Goal: Task Accomplishment & Management: Manage account settings

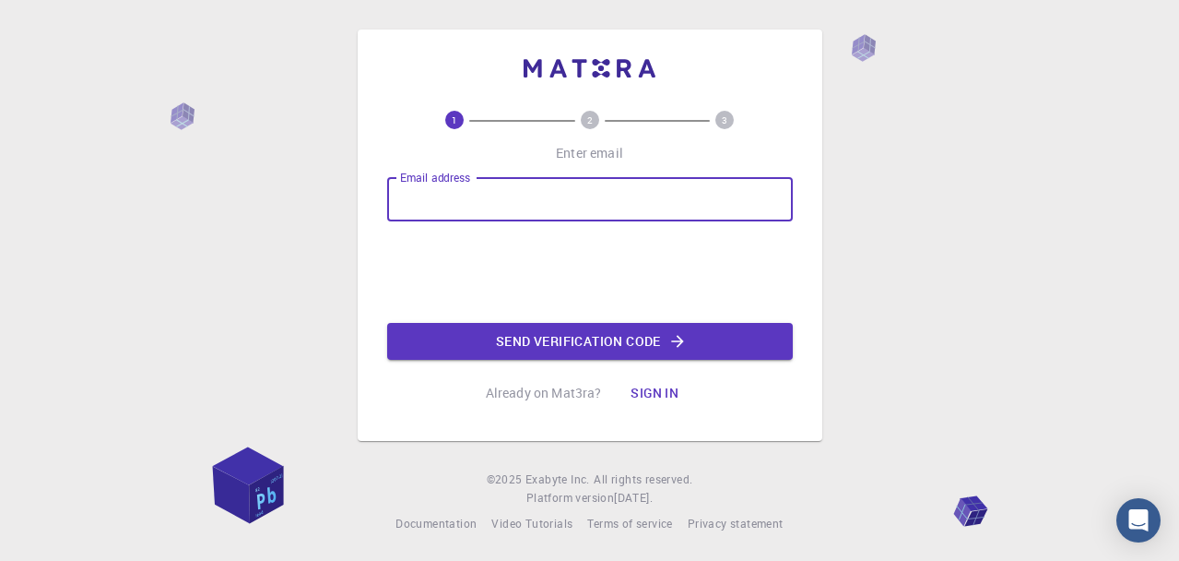
click at [464, 195] on input "Email address" at bounding box center [590, 199] width 406 height 44
type input "[EMAIL_ADDRESS][DOMAIN_NAME]"
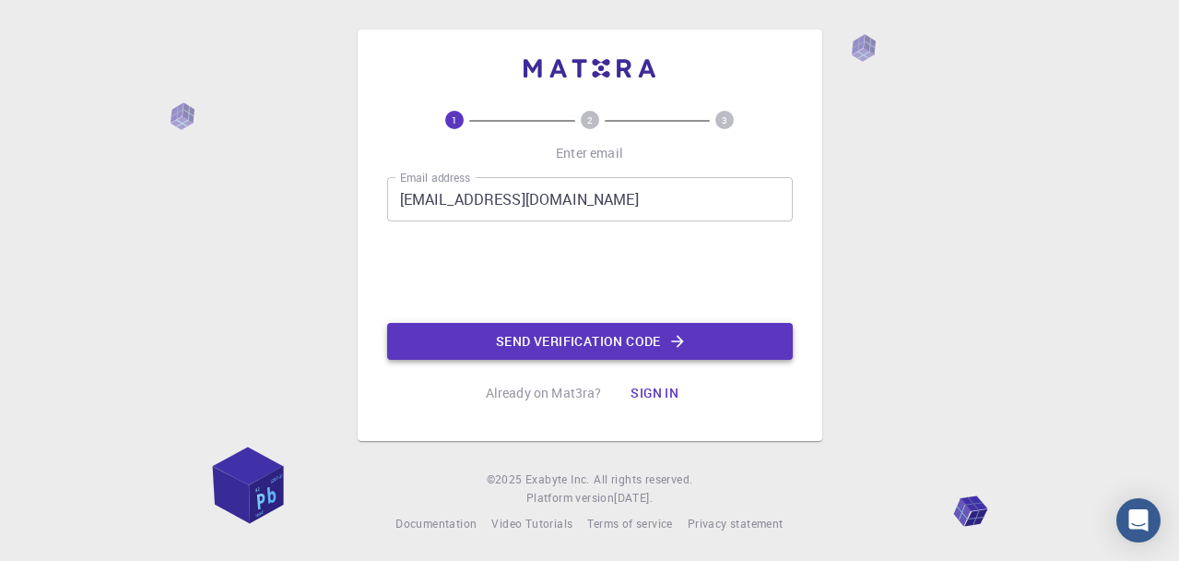
click at [626, 341] on button "Send verification code" at bounding box center [590, 341] width 406 height 37
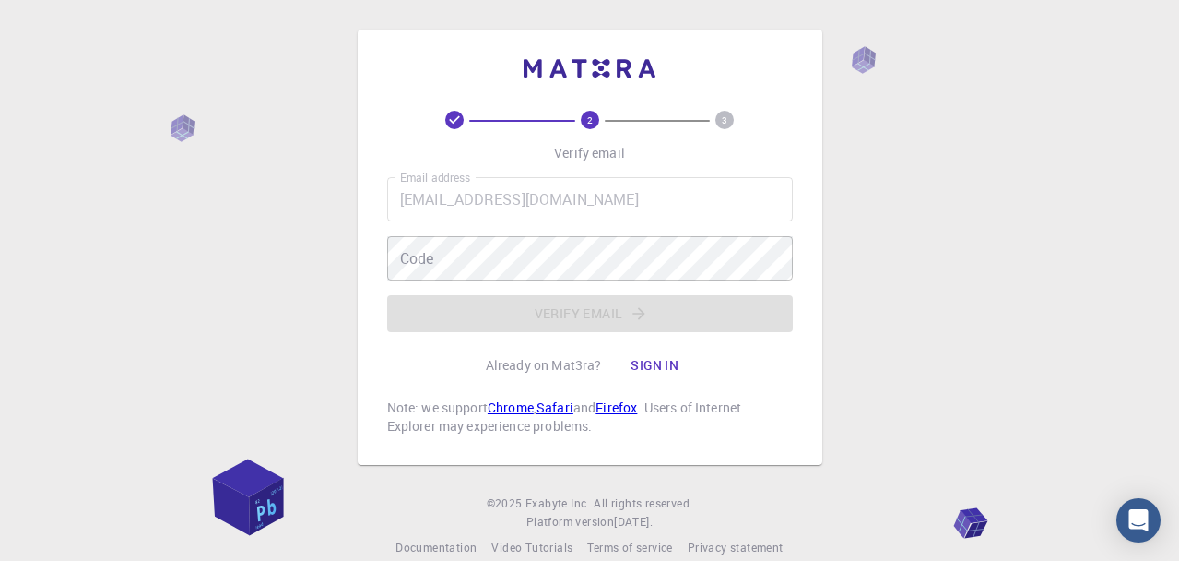
click at [563, 318] on div "Email address [EMAIL_ADDRESS][DOMAIN_NAME] Email address Code Code Verify email" at bounding box center [590, 254] width 406 height 155
click at [652, 364] on button "Sign in" at bounding box center [654, 365] width 77 height 37
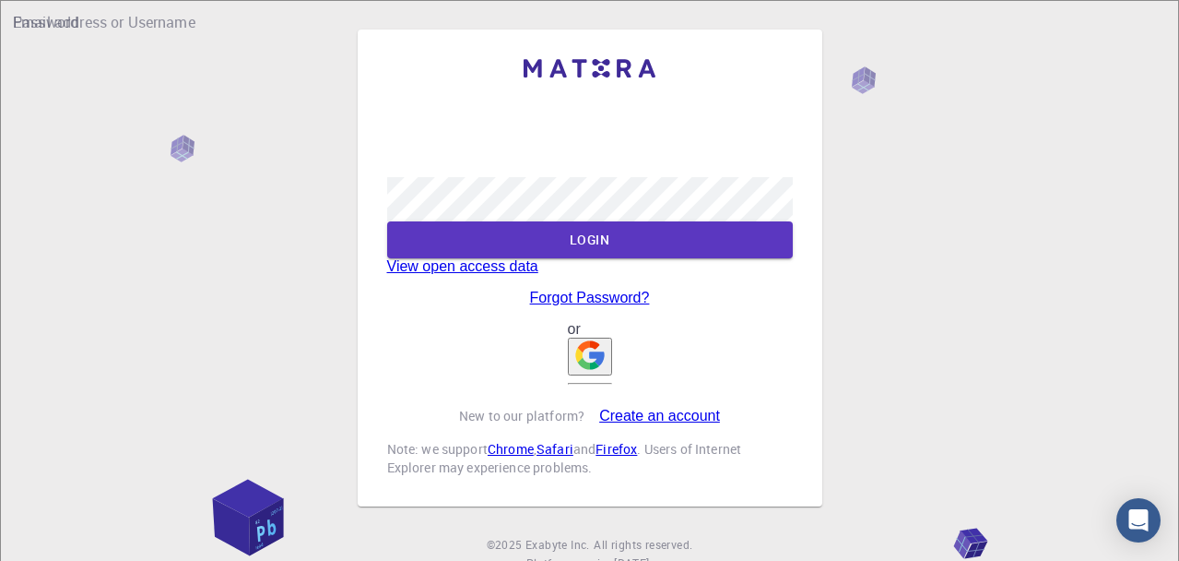
click at [601, 306] on link "Forgot Password?" at bounding box center [590, 298] width 120 height 17
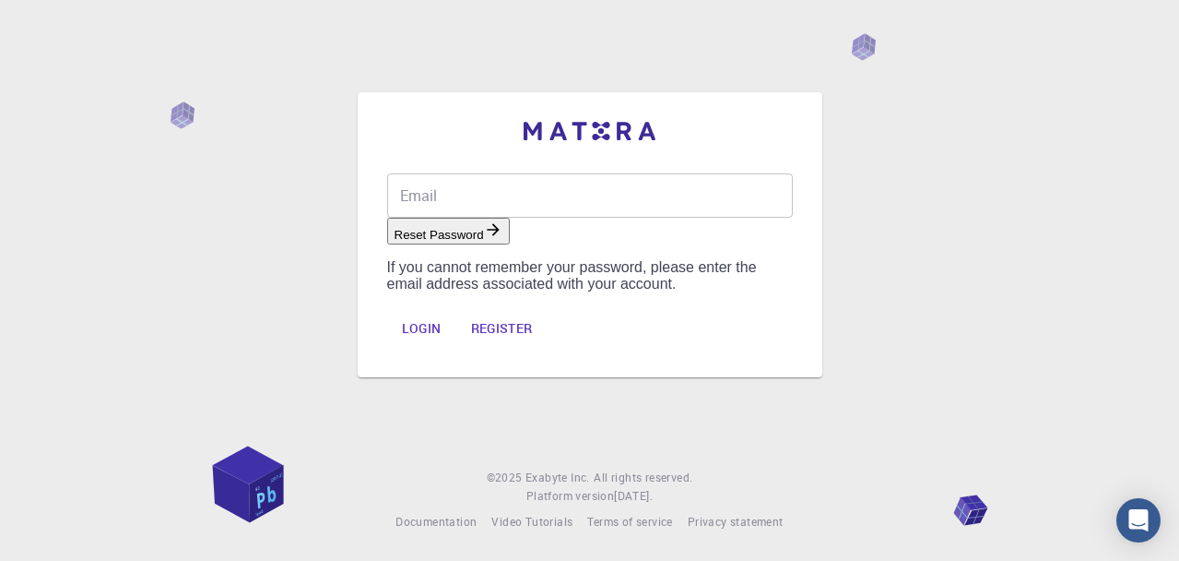
click at [493, 180] on input "Email" at bounding box center [590, 195] width 406 height 44
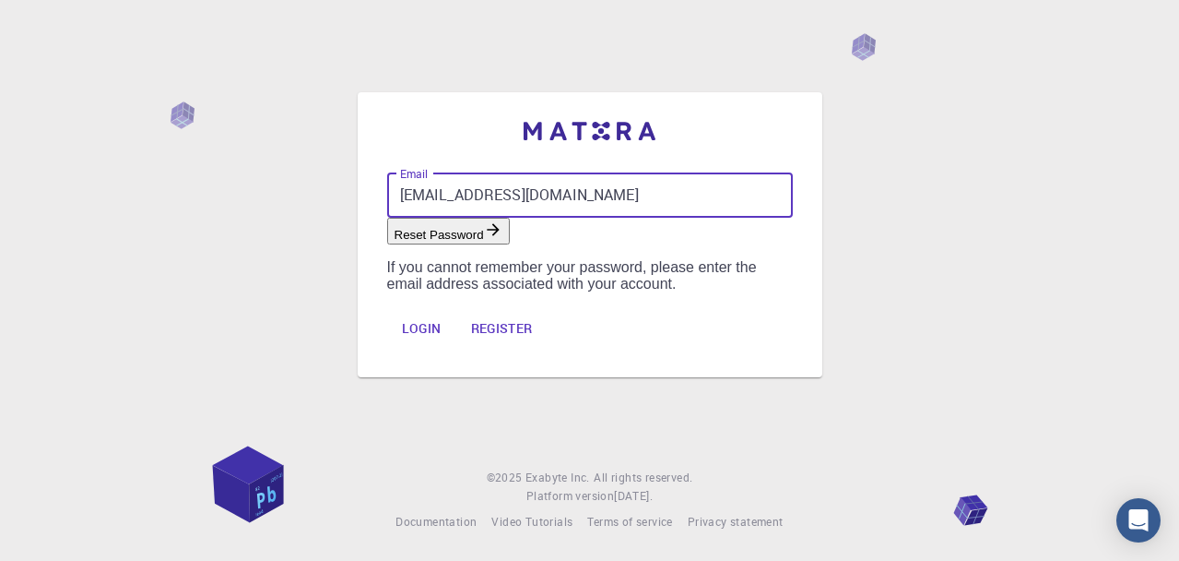
type input "[EMAIL_ADDRESS][DOMAIN_NAME]"
click at [510, 232] on button "Reset Password" at bounding box center [448, 231] width 123 height 27
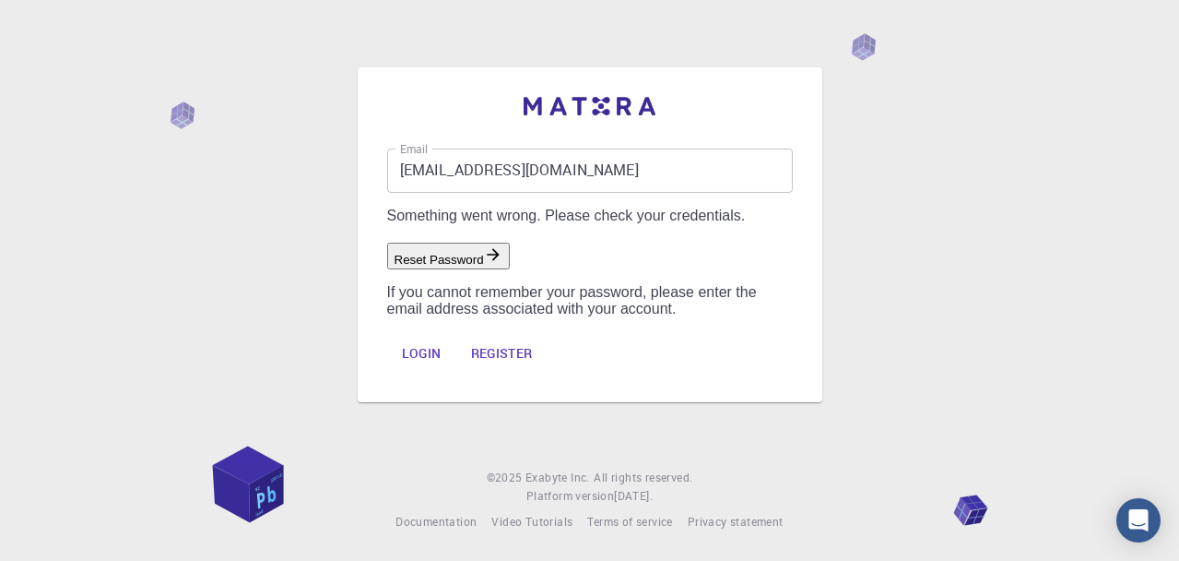
click at [456, 372] on link "Login" at bounding box center [421, 354] width 69 height 37
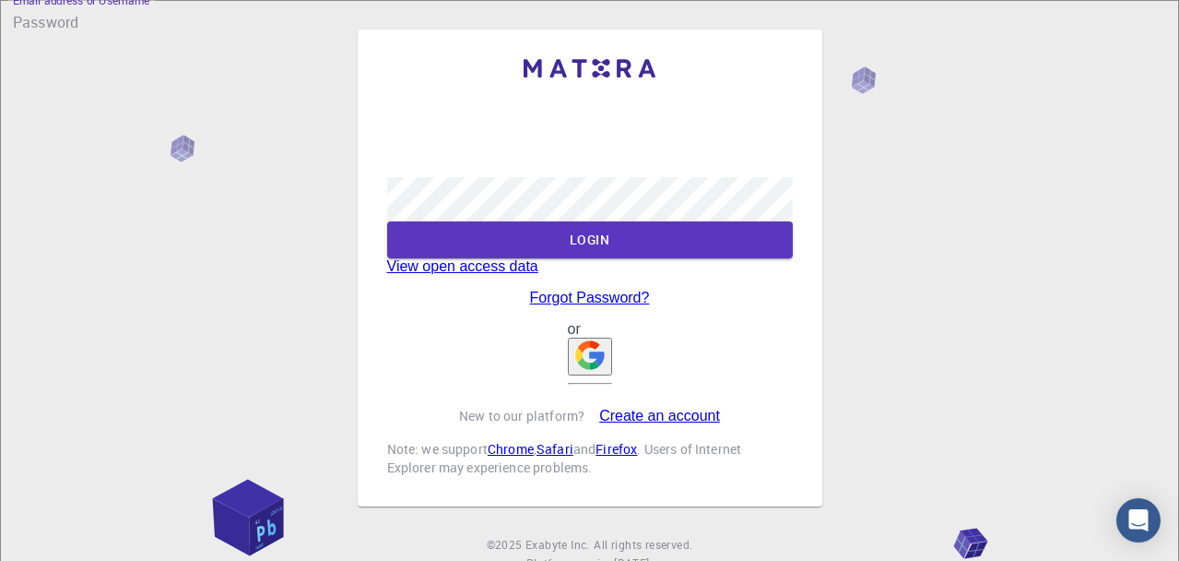
click at [442, 127] on input "Email address or Username" at bounding box center [603, 137] width 432 height 52
type input "[EMAIL_ADDRESS][DOMAIN_NAME]"
click at [646, 424] on link "Create an account" at bounding box center [659, 416] width 121 height 17
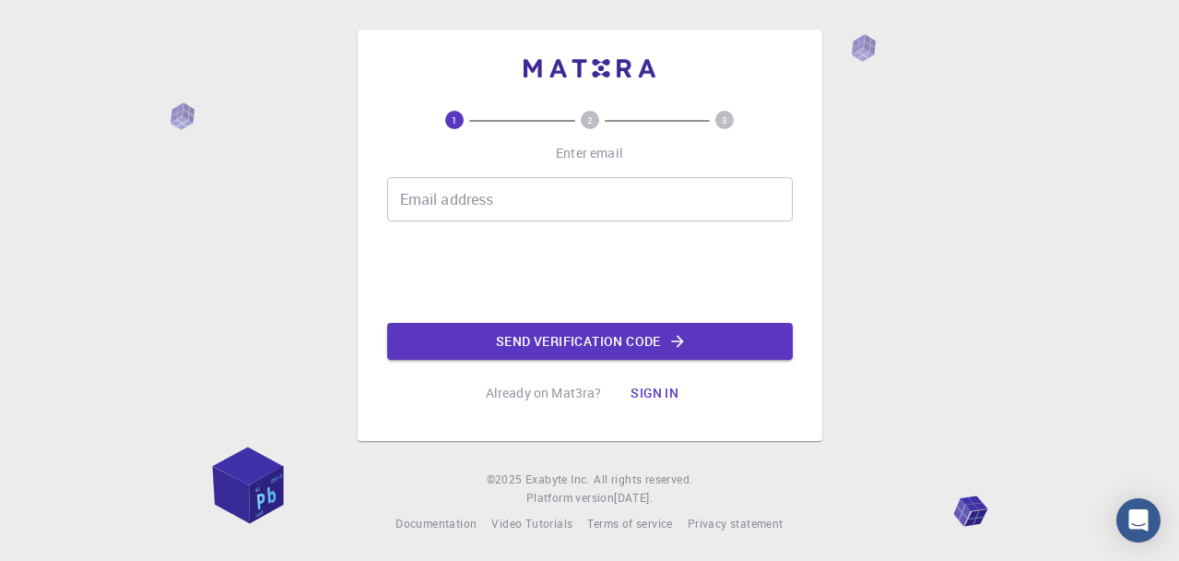
click at [467, 212] on input "Email address" at bounding box center [590, 199] width 406 height 44
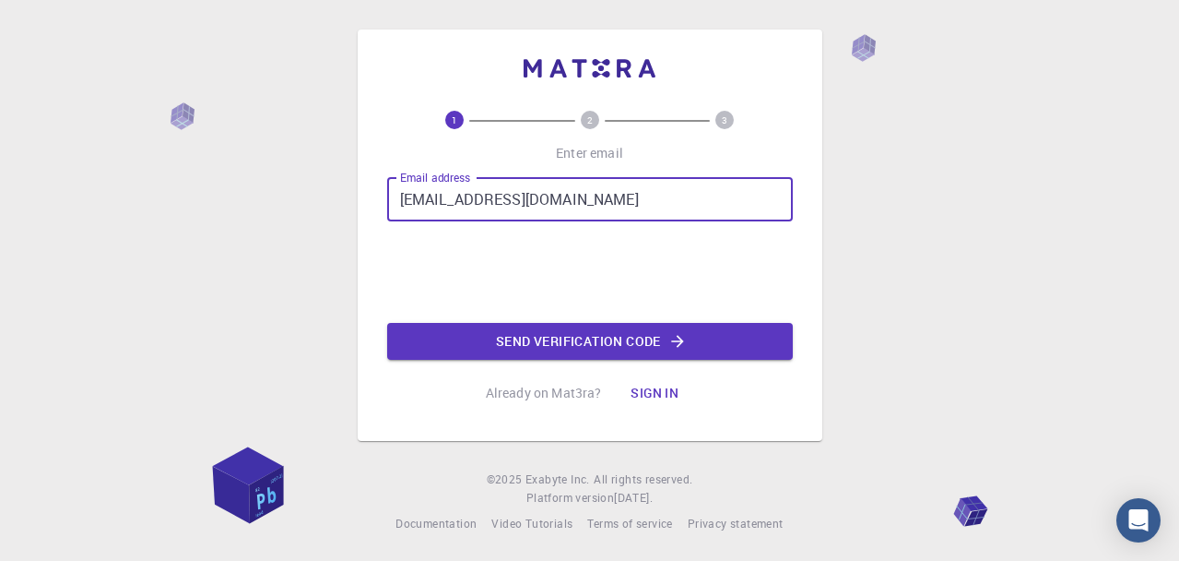
type input "[EMAIL_ADDRESS][DOMAIN_NAME]"
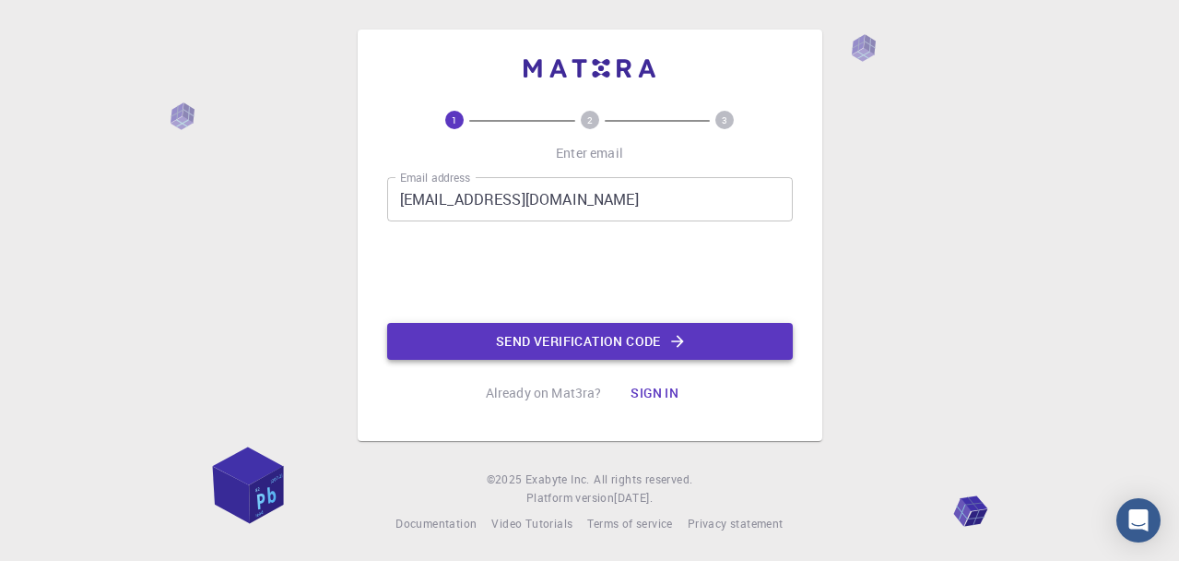
click at [575, 343] on button "Send verification code" at bounding box center [590, 341] width 406 height 37
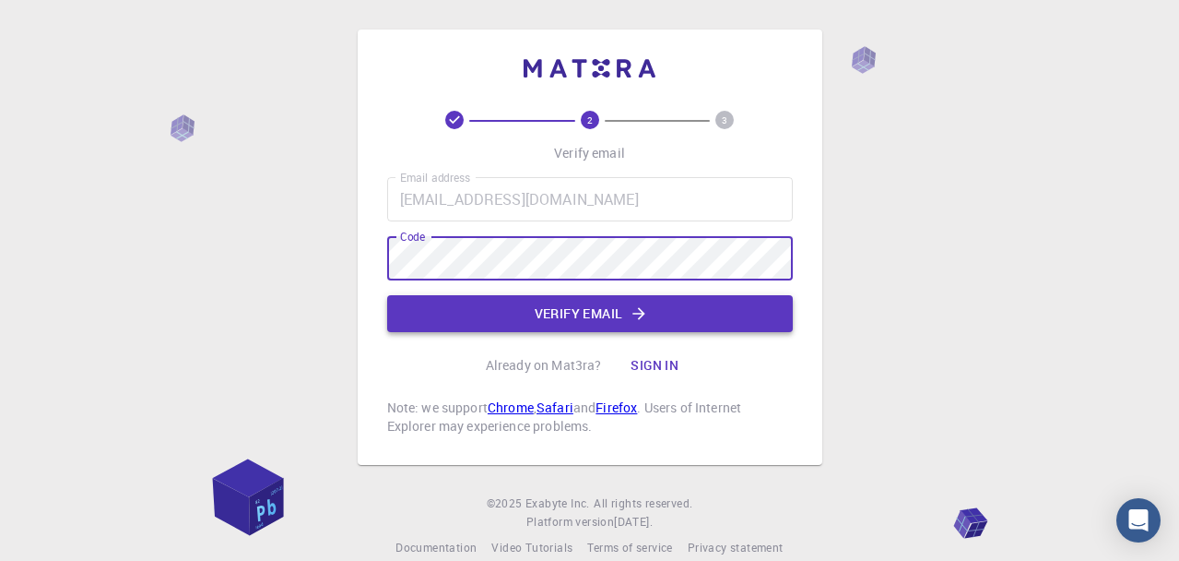
click at [603, 314] on button "Verify email" at bounding box center [590, 313] width 406 height 37
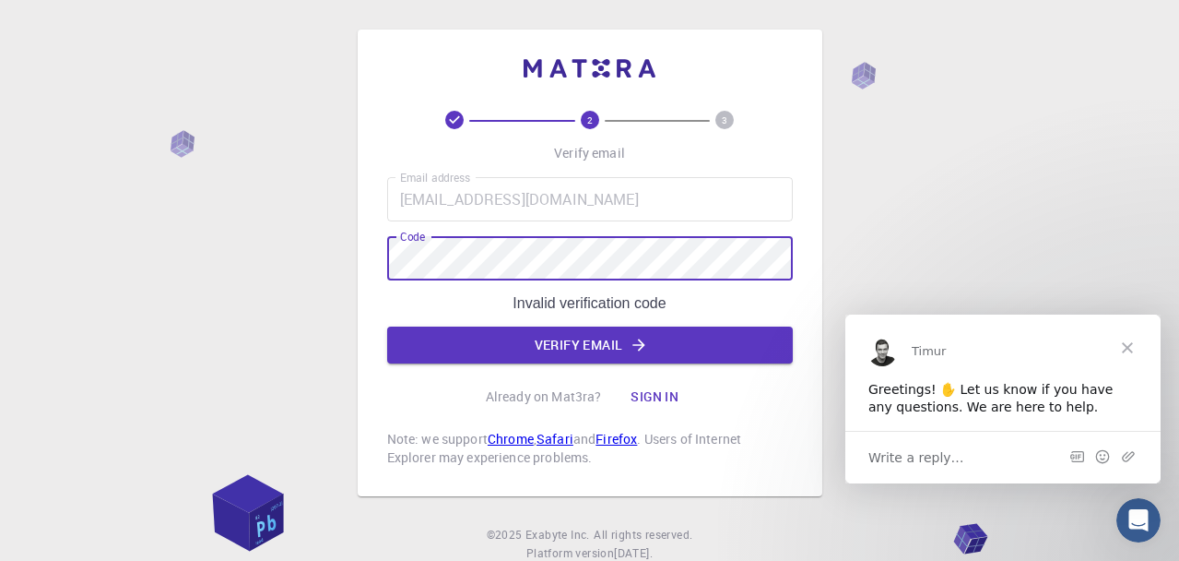
click at [650, 409] on button "Sign in" at bounding box center [654, 396] width 77 height 37
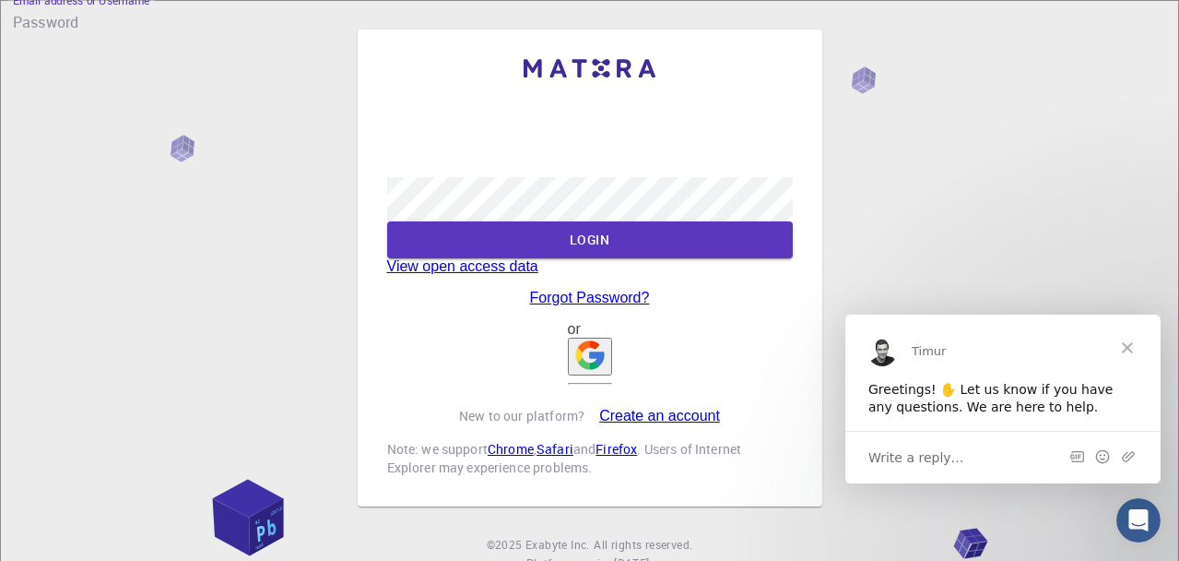
click at [428, 131] on input "Email address or Username" at bounding box center [603, 137] width 432 height 52
type input "laurencemoreau73"
click at [600, 258] on button "LOGIN" at bounding box center [590, 239] width 406 height 37
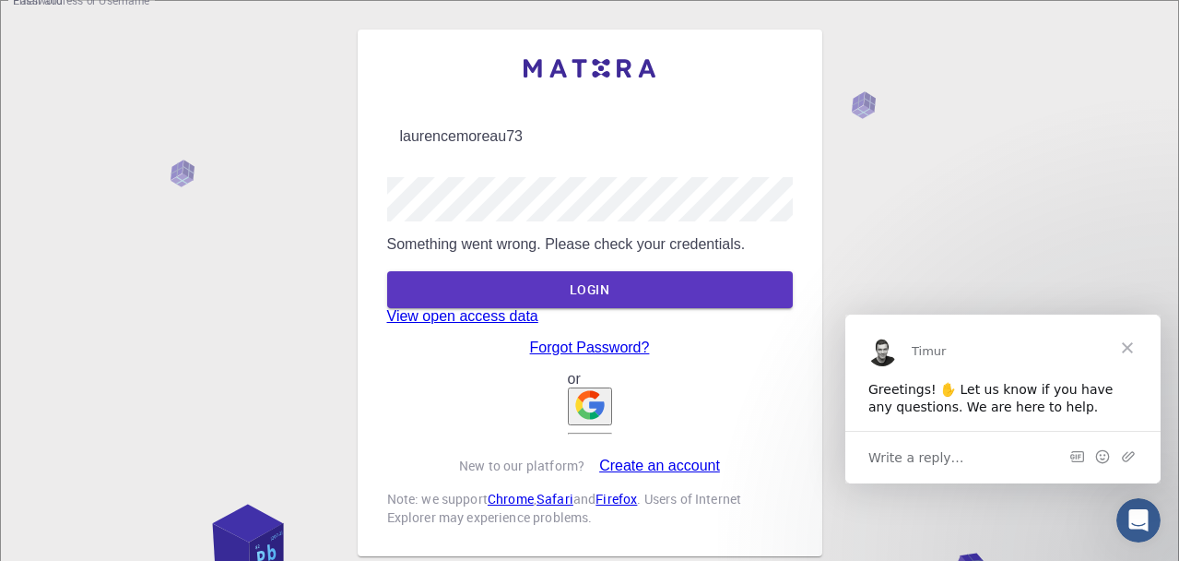
click at [611, 356] on link "Forgot Password?" at bounding box center [590, 347] width 120 height 17
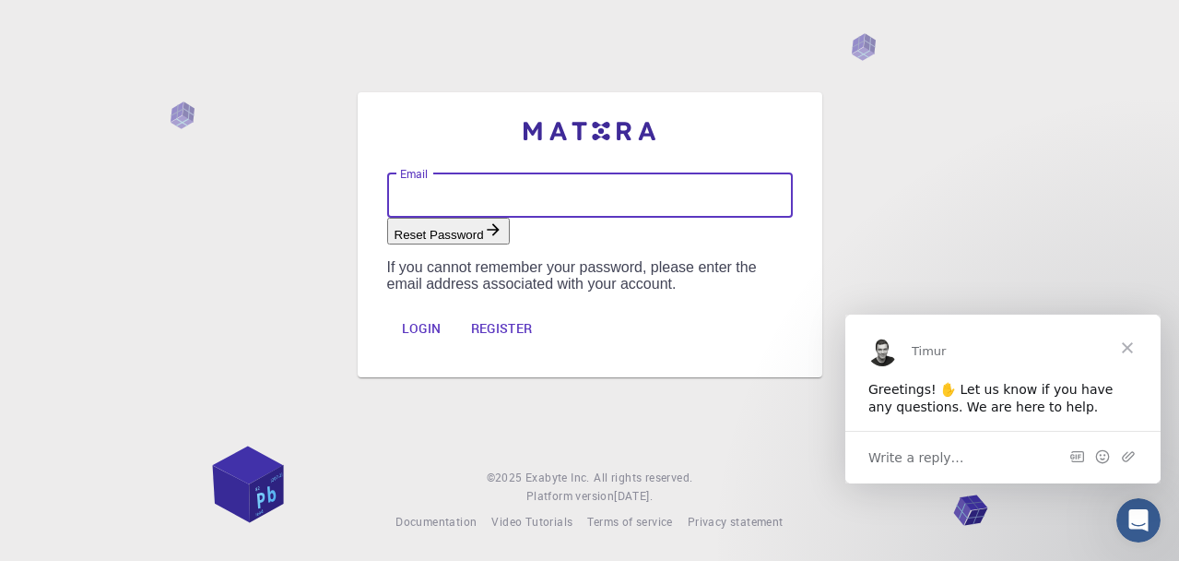
click at [423, 173] on input "Email" at bounding box center [590, 195] width 406 height 44
type input "[EMAIL_ADDRESS][DOMAIN_NAME]"
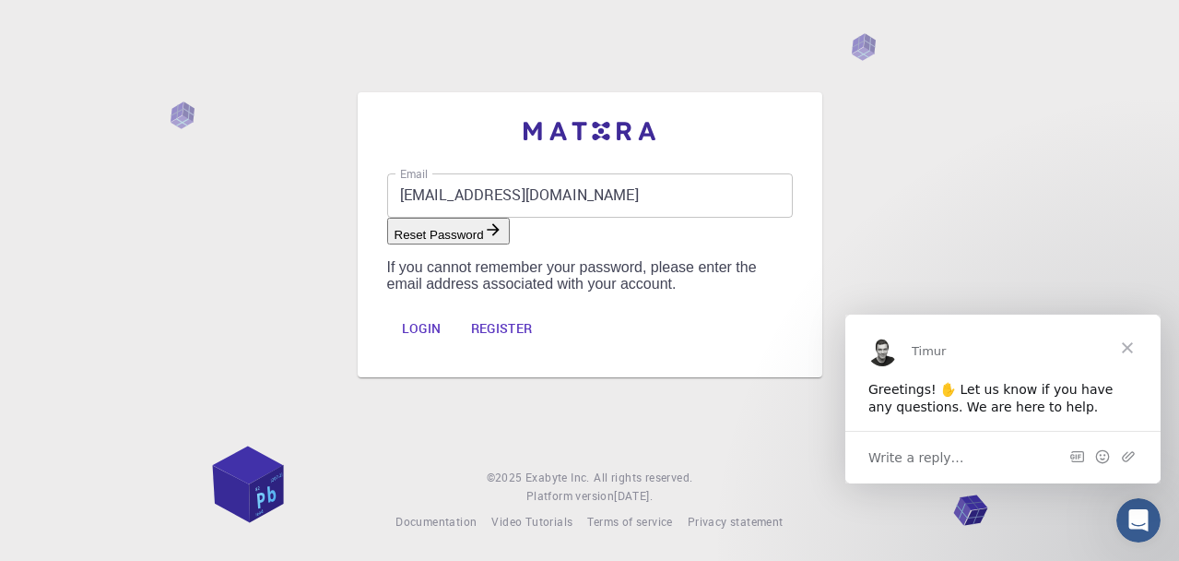
click at [510, 232] on button "Reset Password" at bounding box center [448, 231] width 123 height 27
